Goal: Obtain resource: Download file/media

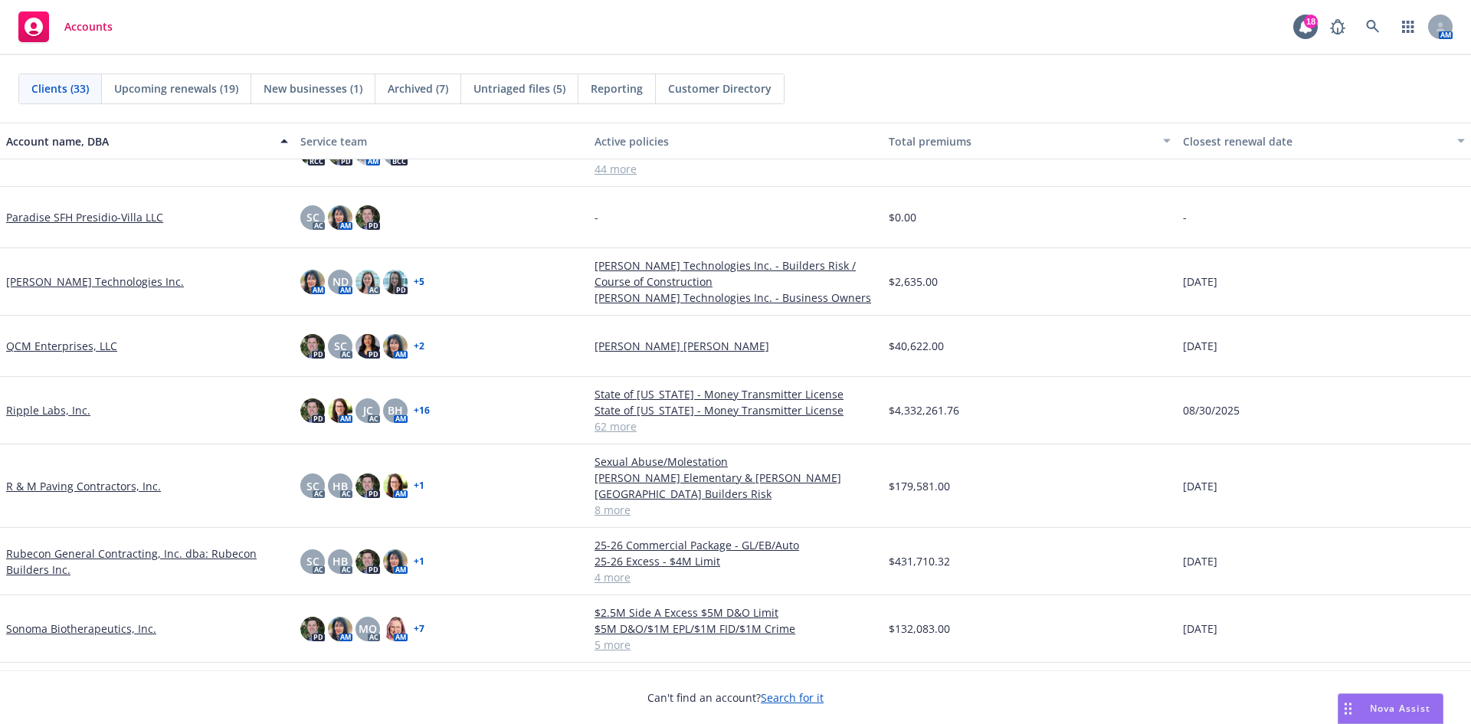
scroll to position [1225, 0]
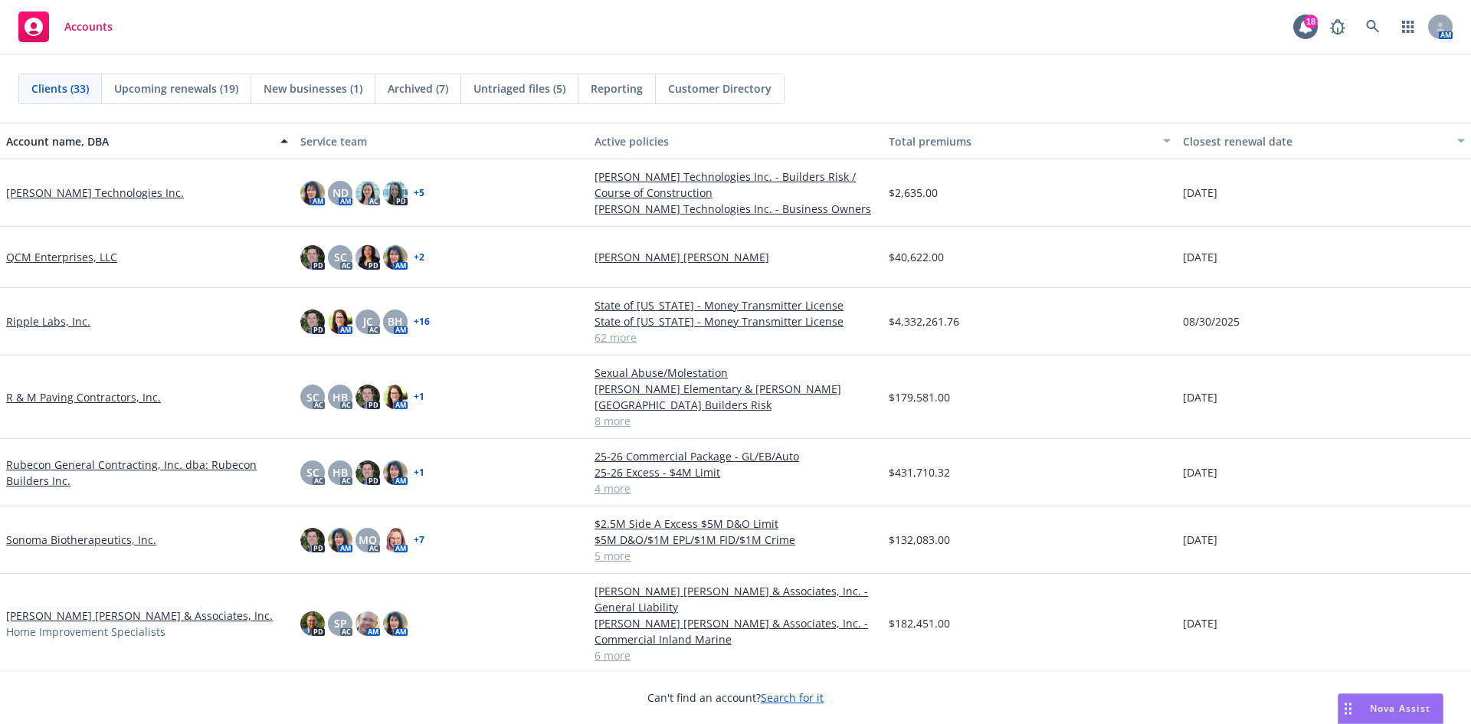
click at [43, 471] on link "Rubecon General Contracting, Inc. dba: Rubecon Builders Inc." at bounding box center [147, 472] width 282 height 32
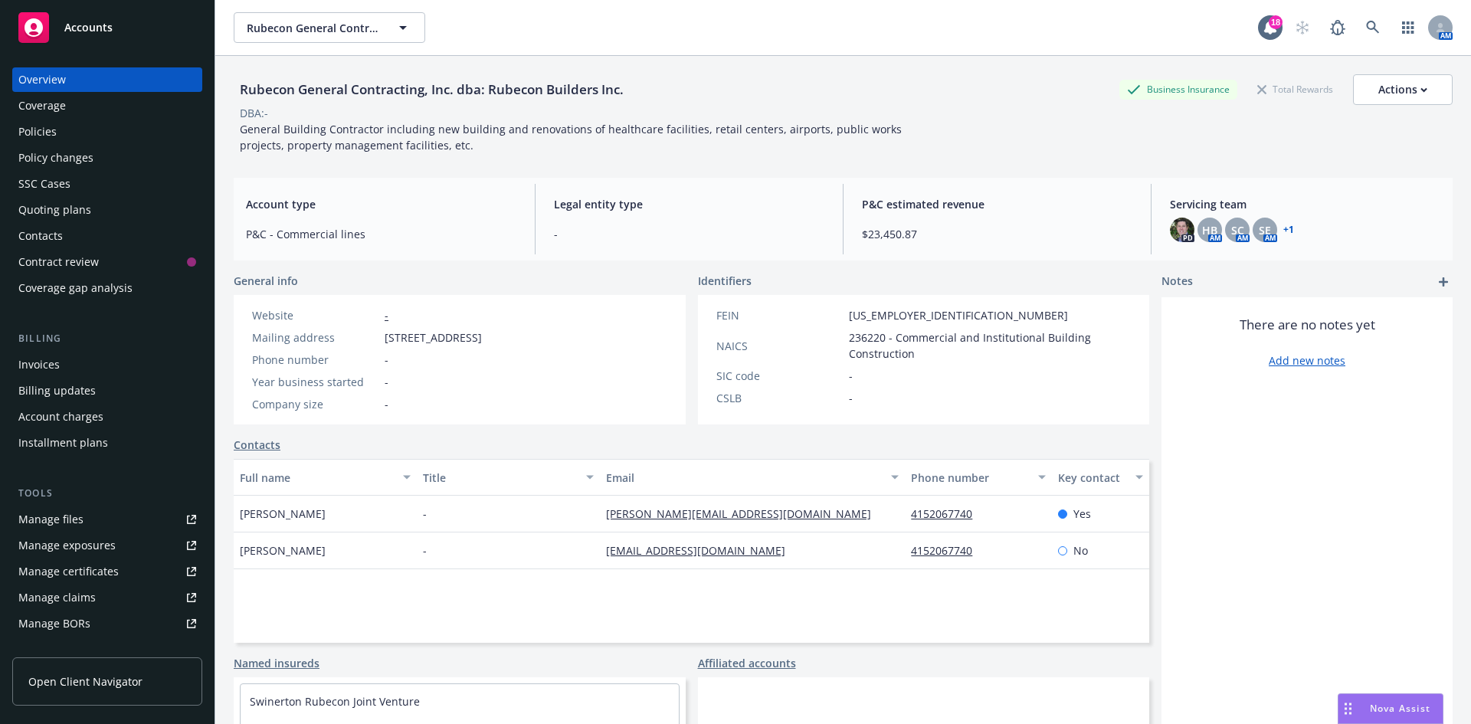
click at [84, 141] on div "Policies" at bounding box center [107, 131] width 178 height 25
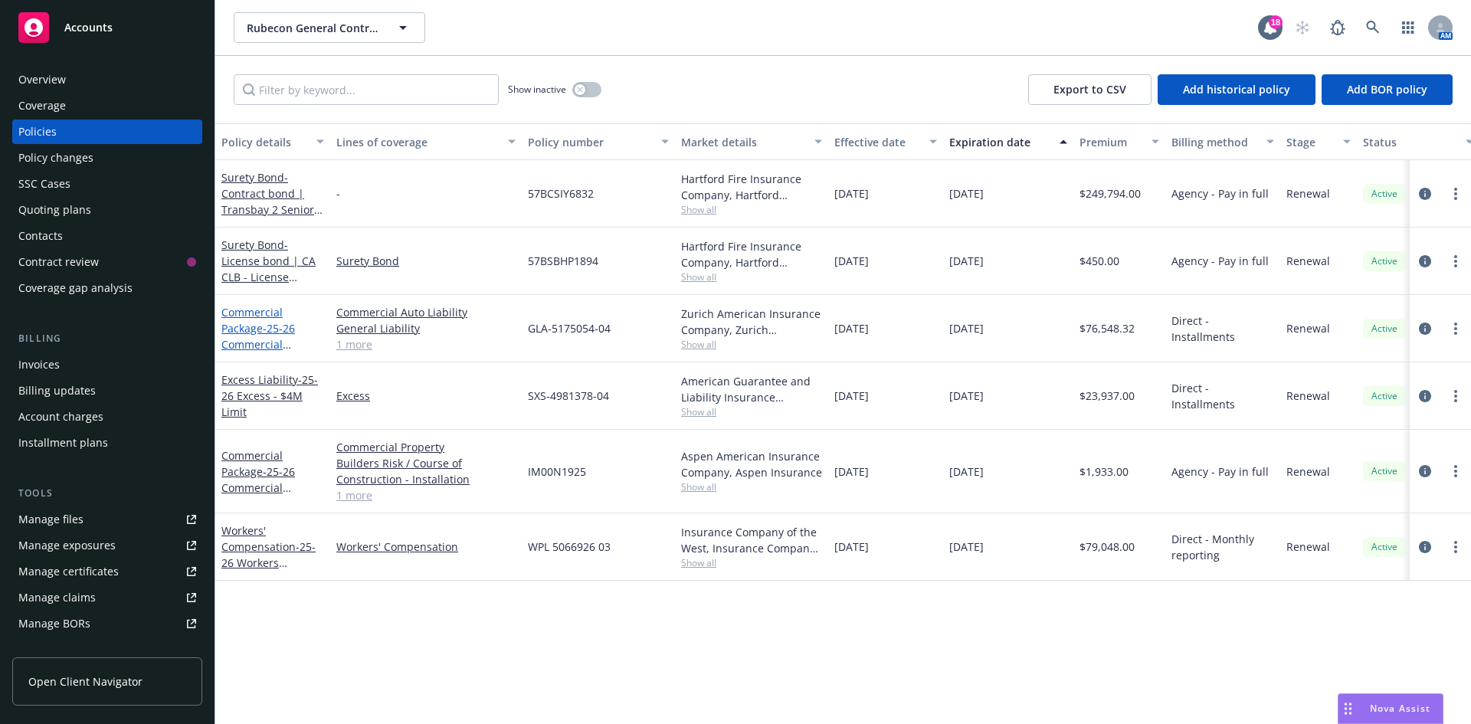
click at [248, 332] on link "Commercial Package - 25-26 Commercial Package - GL/EB/Auto" at bounding box center [258, 344] width 74 height 79
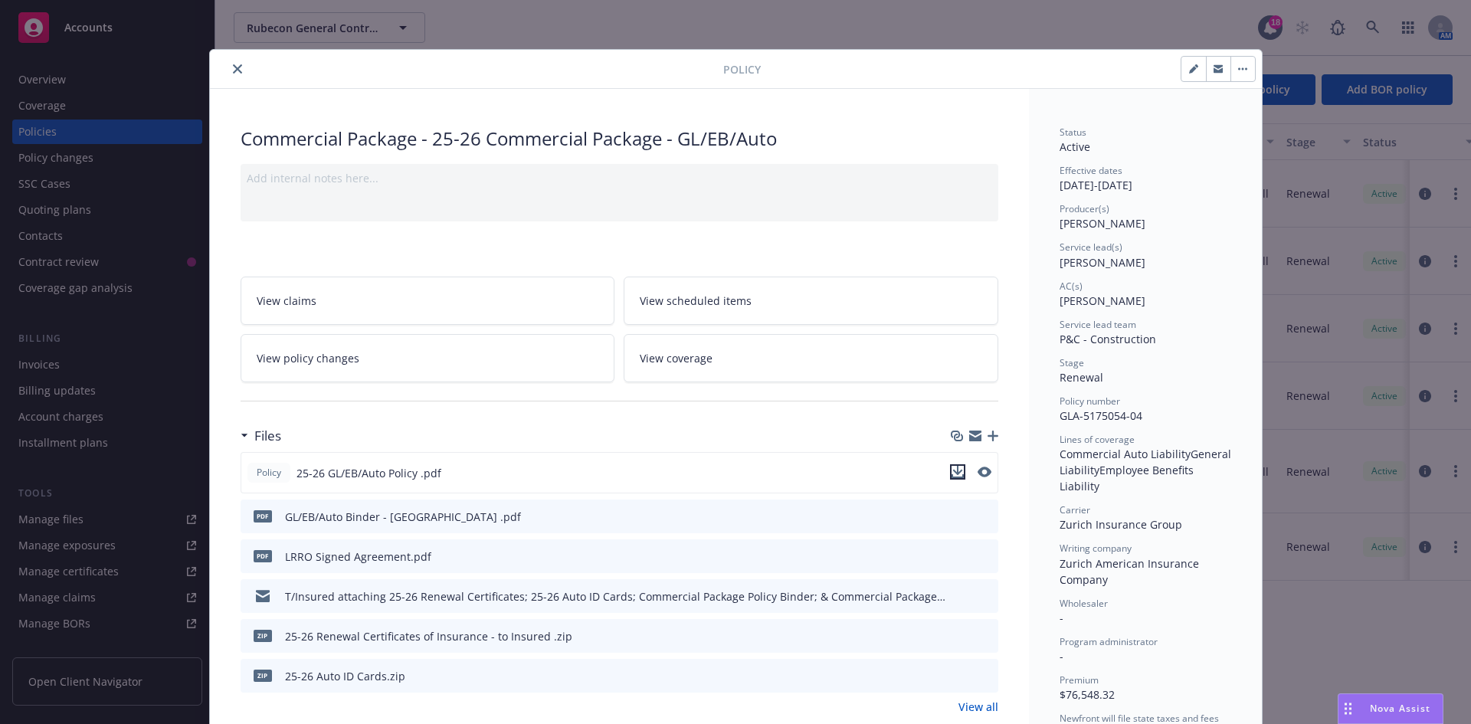
click at [956, 469] on icon "download file" at bounding box center [957, 472] width 12 height 12
